Goal: Task Accomplishment & Management: Use online tool/utility

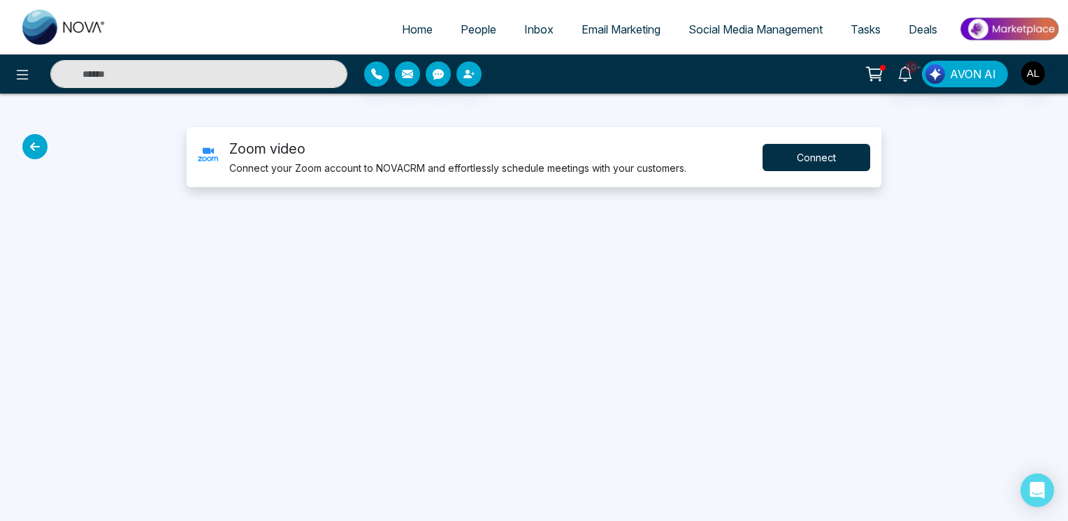
click at [795, 153] on button "Connect" at bounding box center [816, 157] width 108 height 27
click at [1029, 76] on img "button" at bounding box center [1033, 73] width 24 height 24
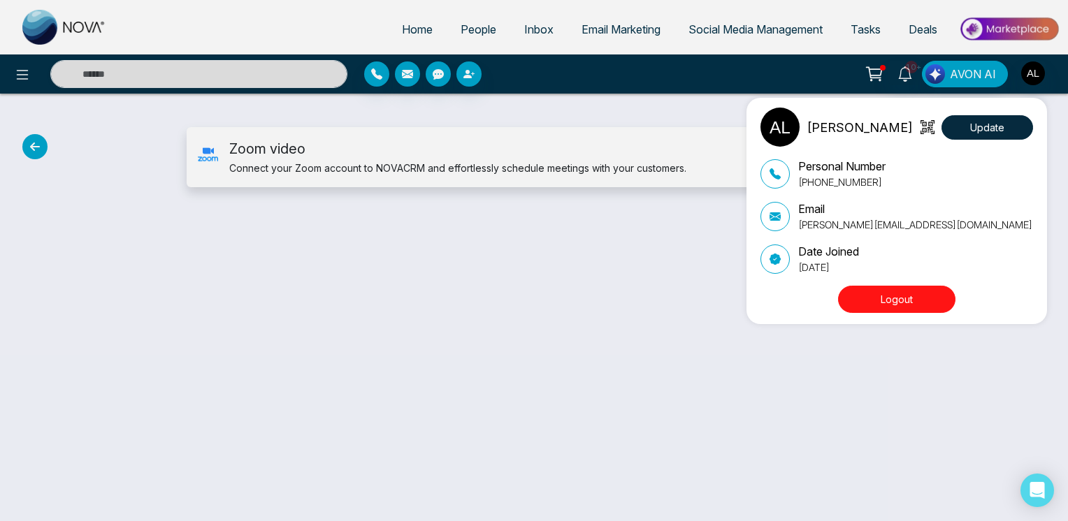
click at [910, 294] on button "Logout" at bounding box center [896, 299] width 117 height 27
